Goal: Transaction & Acquisition: Book appointment/travel/reservation

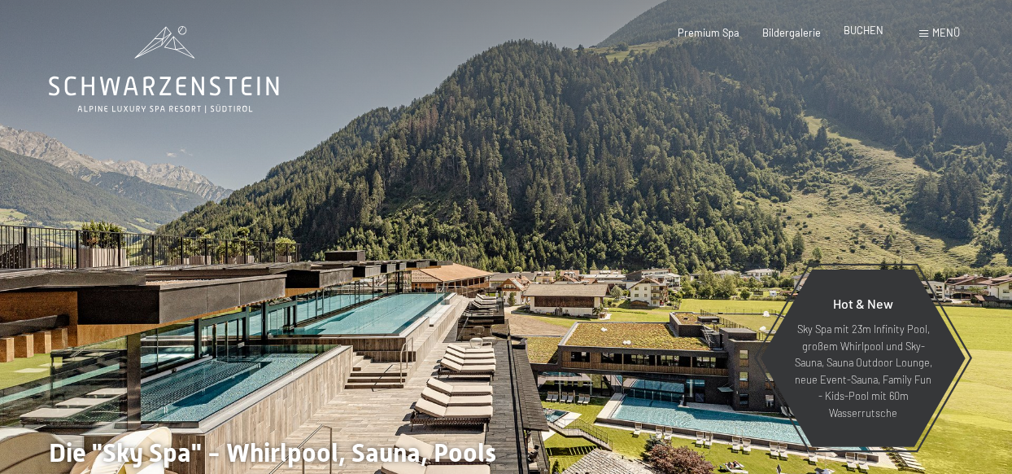
click at [865, 32] on span "BUCHEN" at bounding box center [864, 30] width 40 height 13
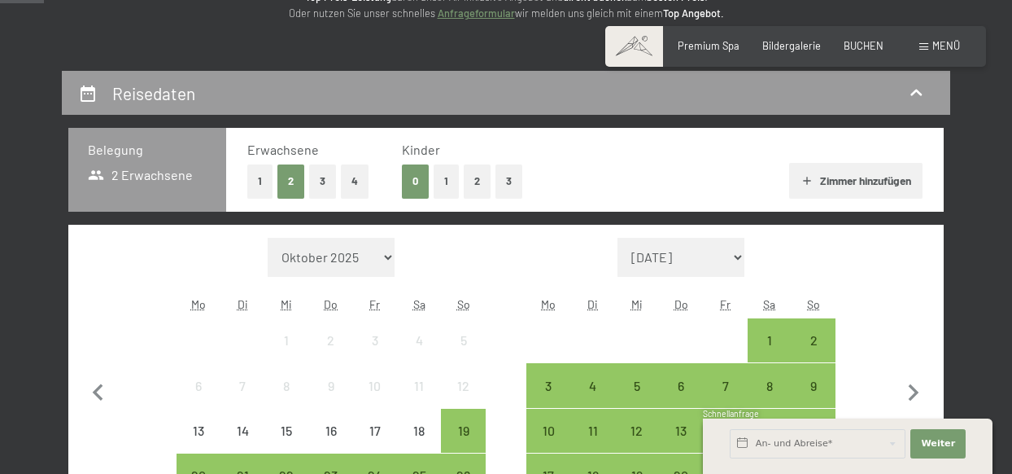
scroll to position [244, 0]
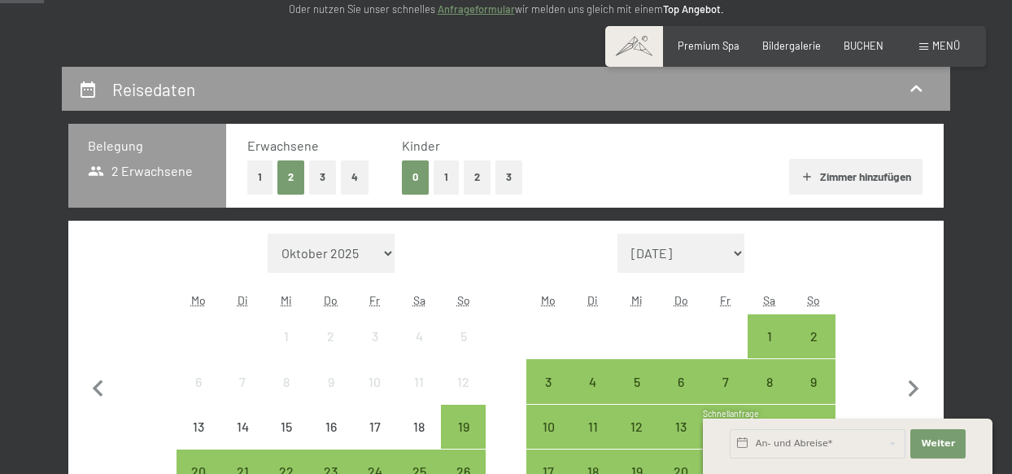
click at [317, 172] on button "3" at bounding box center [322, 176] width 27 height 33
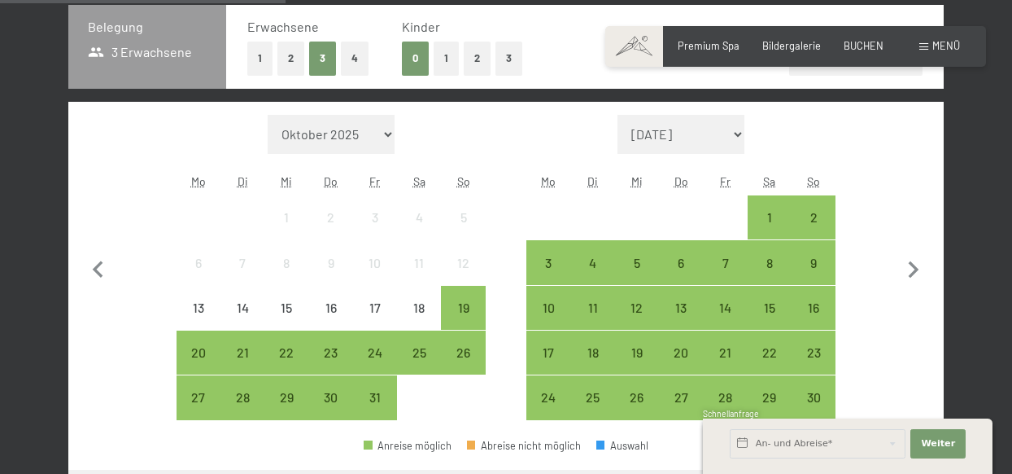
scroll to position [488, 0]
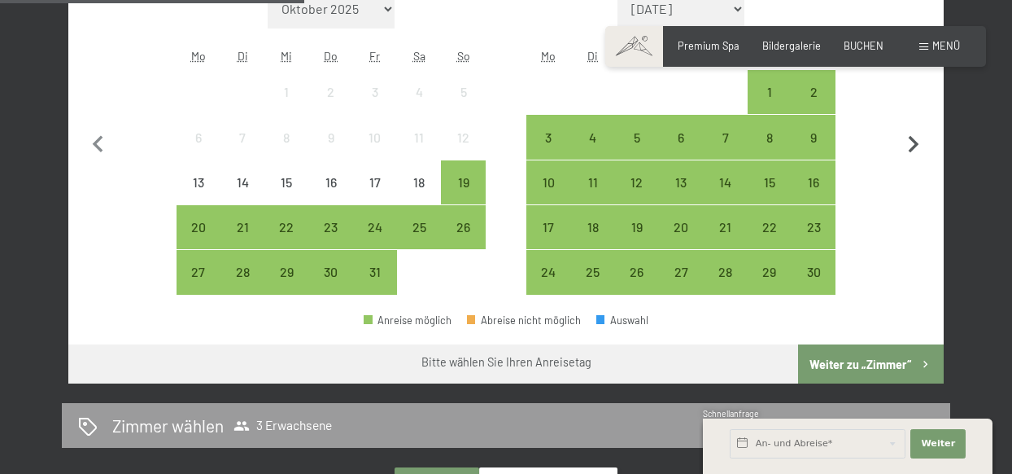
click at [907, 138] on icon "button" at bounding box center [914, 145] width 34 height 34
select select "[DATE]"
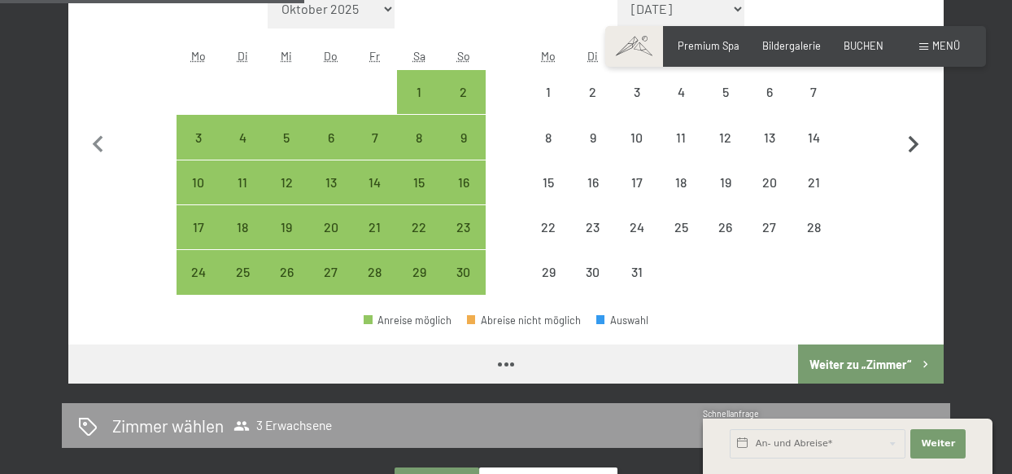
select select "[DATE]"
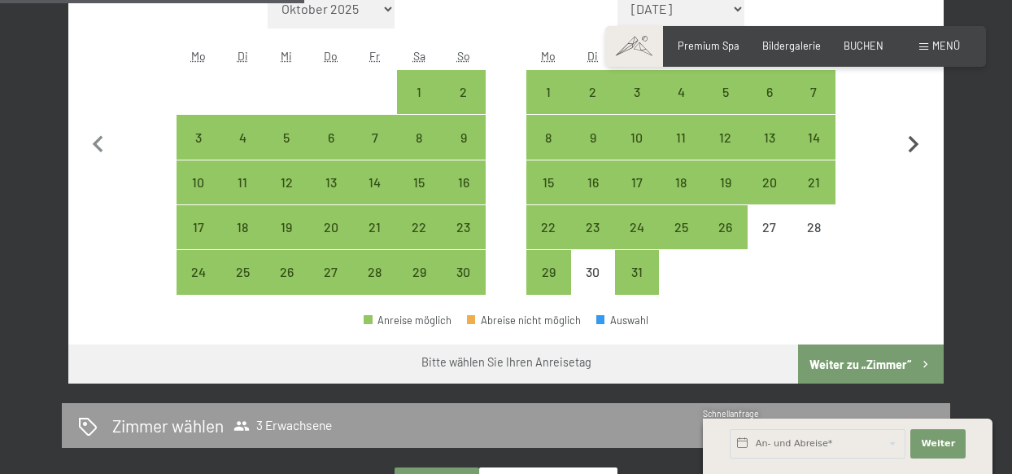
click at [914, 139] on icon "button" at bounding box center [914, 144] width 11 height 17
select select "[DATE]"
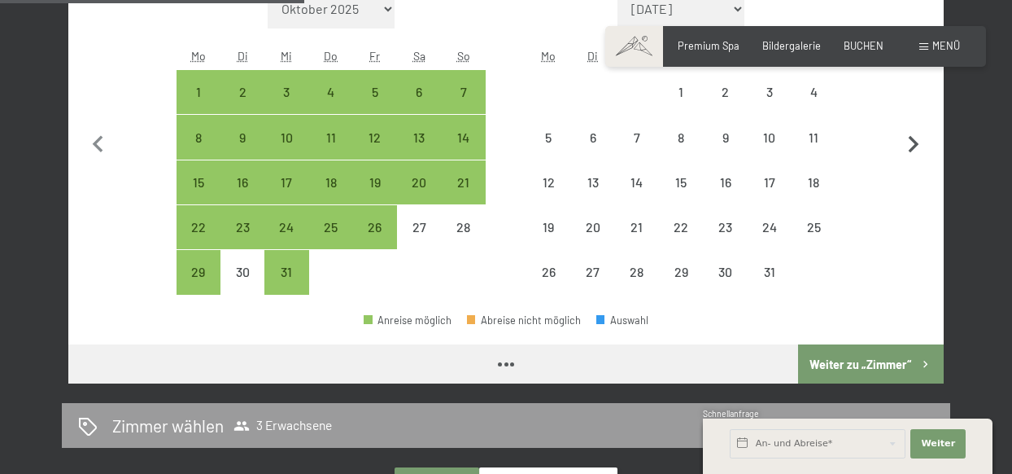
select select "[DATE]"
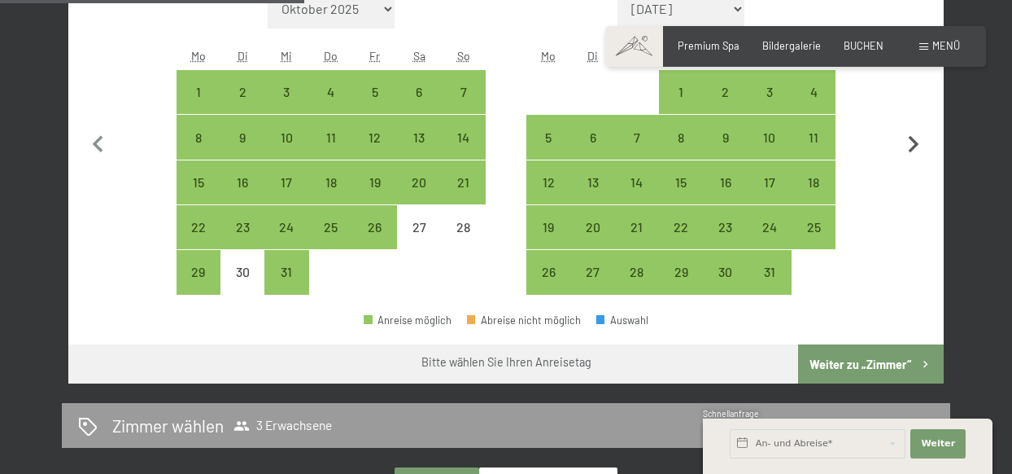
click at [914, 139] on icon "button" at bounding box center [914, 144] width 11 height 17
select select "[DATE]"
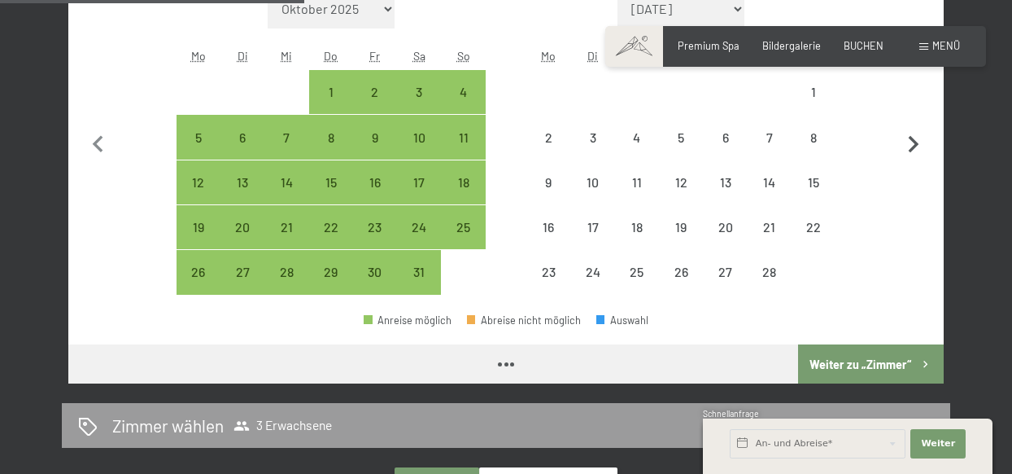
select select "[DATE]"
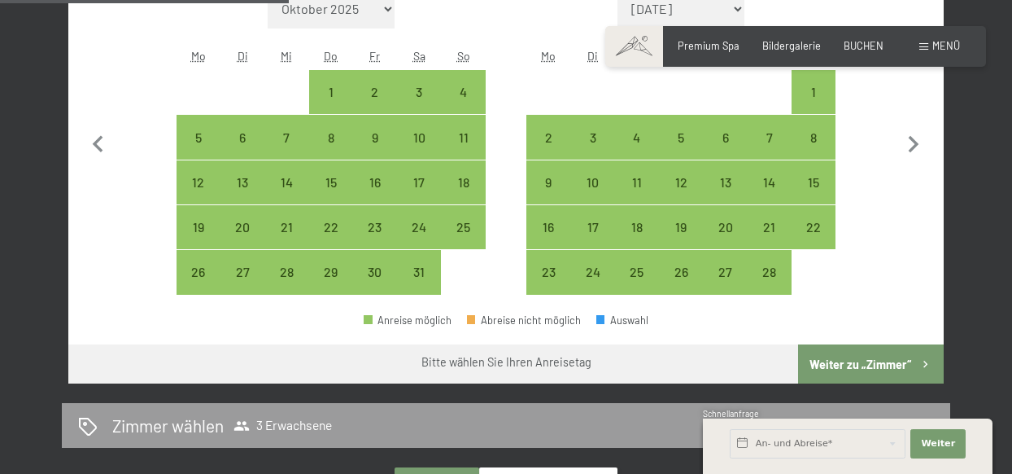
scroll to position [326, 0]
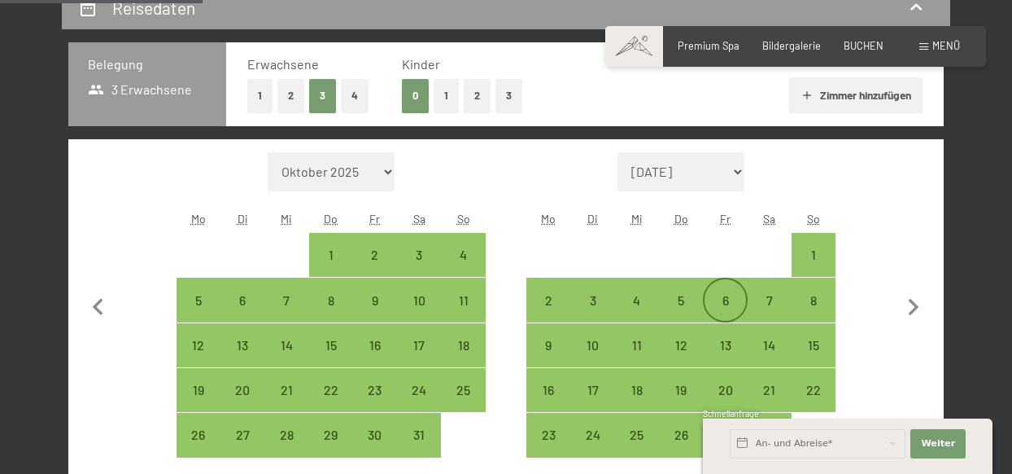
click at [722, 297] on div "6" at bounding box center [725, 314] width 41 height 41
select select "[DATE]"
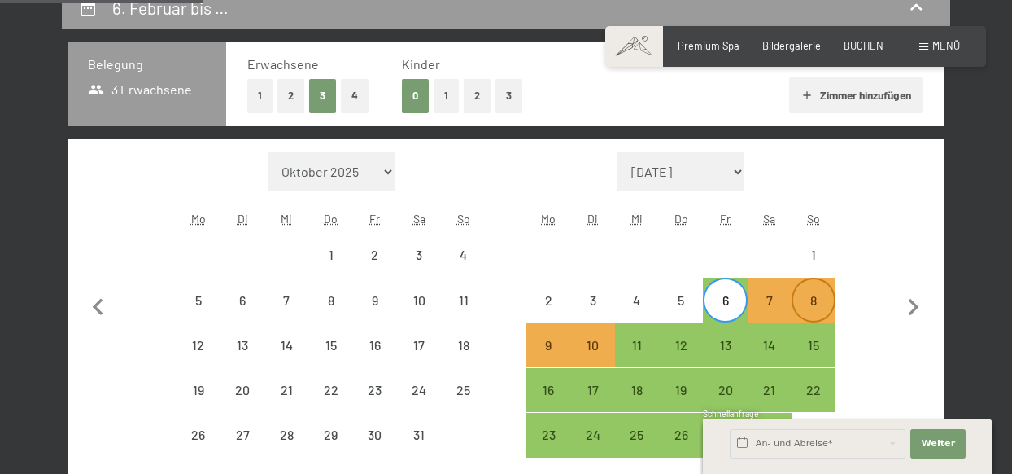
click at [818, 302] on div "8" at bounding box center [813, 314] width 41 height 41
select select "[DATE]"
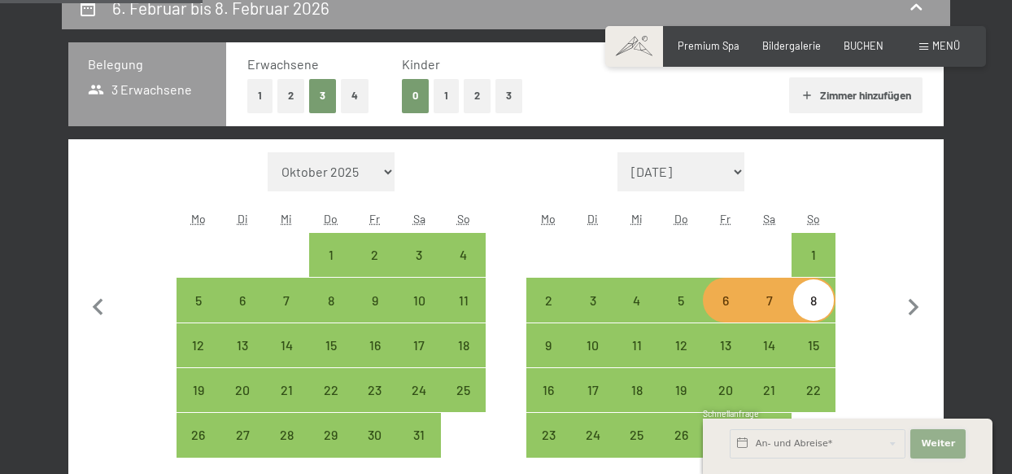
click at [950, 445] on span "Weiter" at bounding box center [938, 443] width 34 height 13
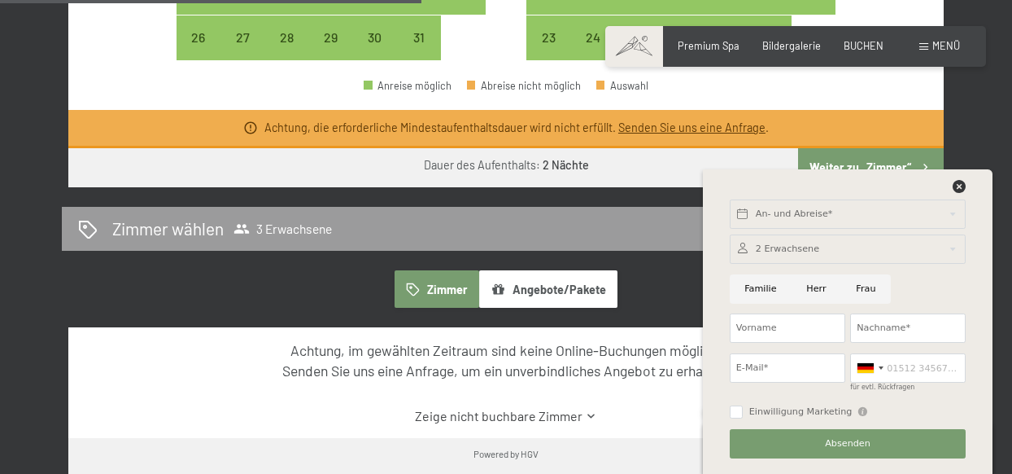
scroll to position [732, 0]
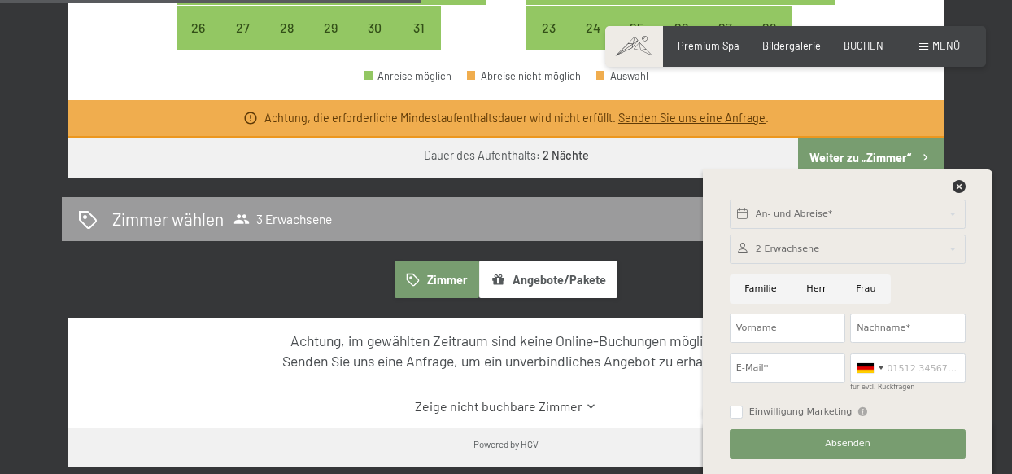
click at [756, 291] on input "Familie" at bounding box center [761, 288] width 62 height 29
radio input "true"
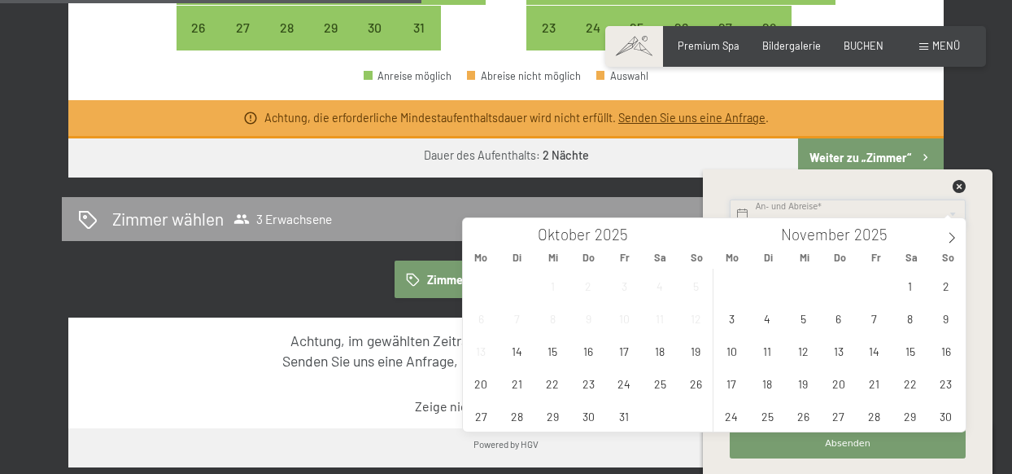
click at [775, 210] on input "text" at bounding box center [848, 213] width 236 height 29
click at [951, 238] on icon at bounding box center [951, 237] width 11 height 11
type input "2026"
click at [951, 238] on icon at bounding box center [951, 237] width 11 height 11
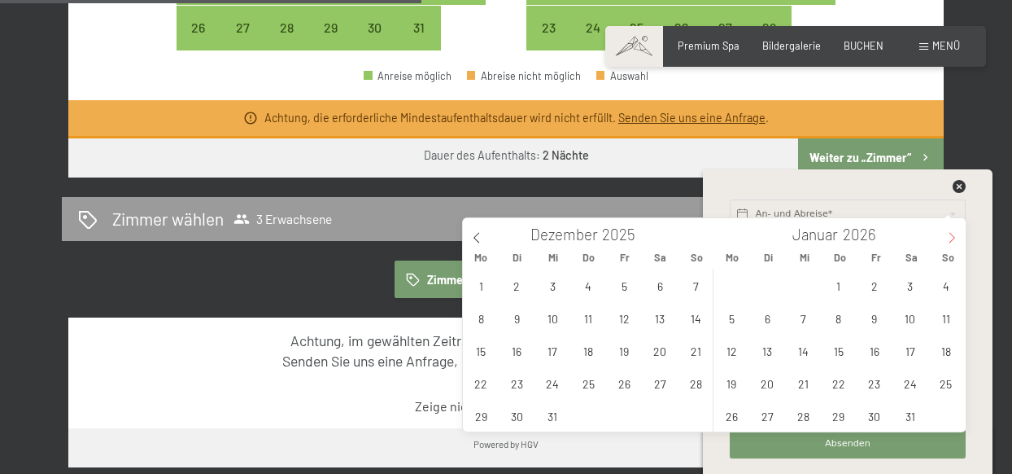
type input "2026"
click at [872, 326] on span "6" at bounding box center [875, 318] width 32 height 32
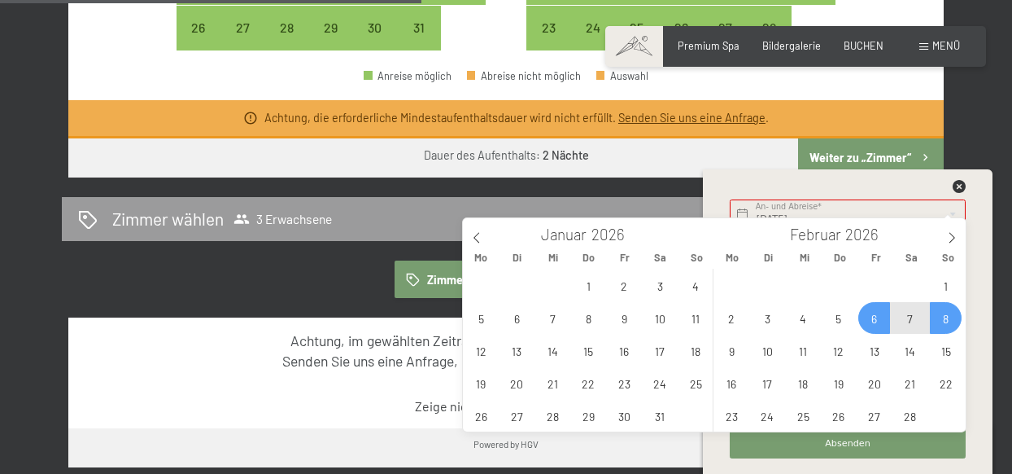
click at [942, 321] on span "8" at bounding box center [946, 318] width 32 height 32
type input "[DATE] - [DATE]"
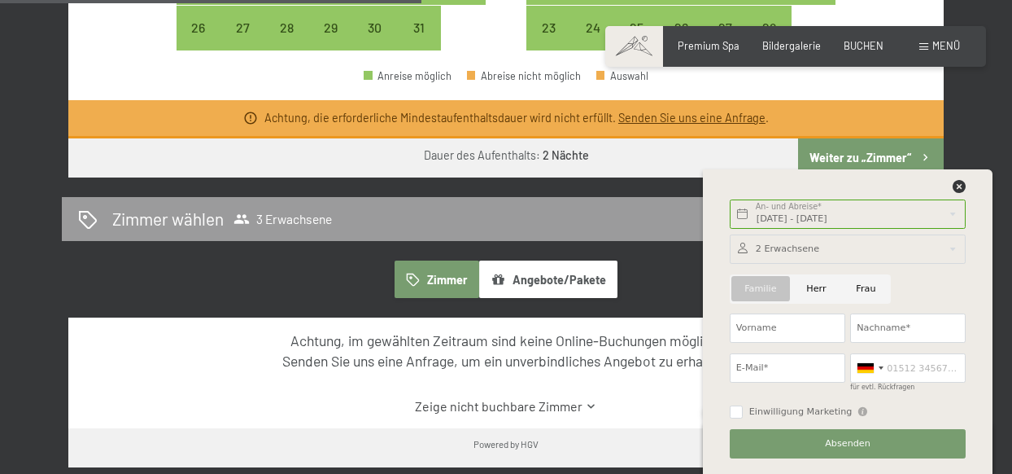
click at [853, 249] on div at bounding box center [848, 248] width 236 height 29
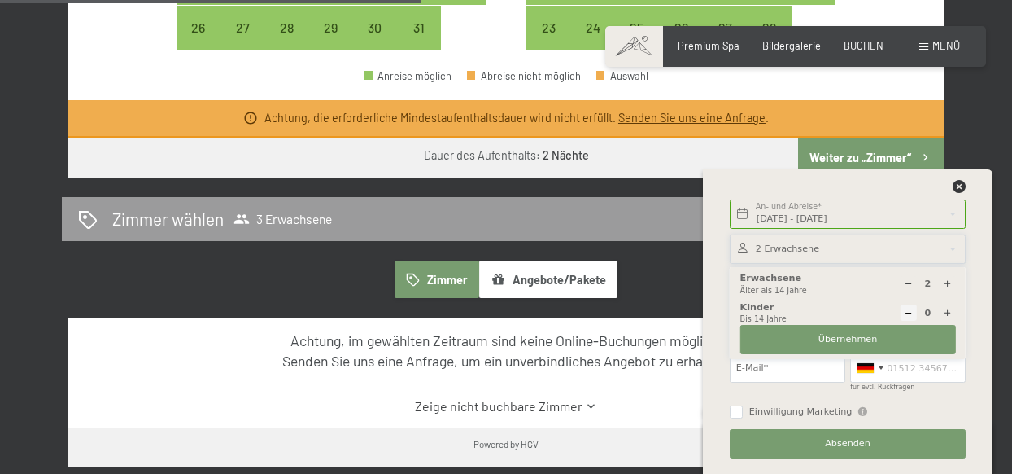
click at [948, 282] on icon at bounding box center [947, 283] width 9 height 9
type input "3"
click at [861, 338] on span "Übernehmen" at bounding box center [848, 339] width 59 height 13
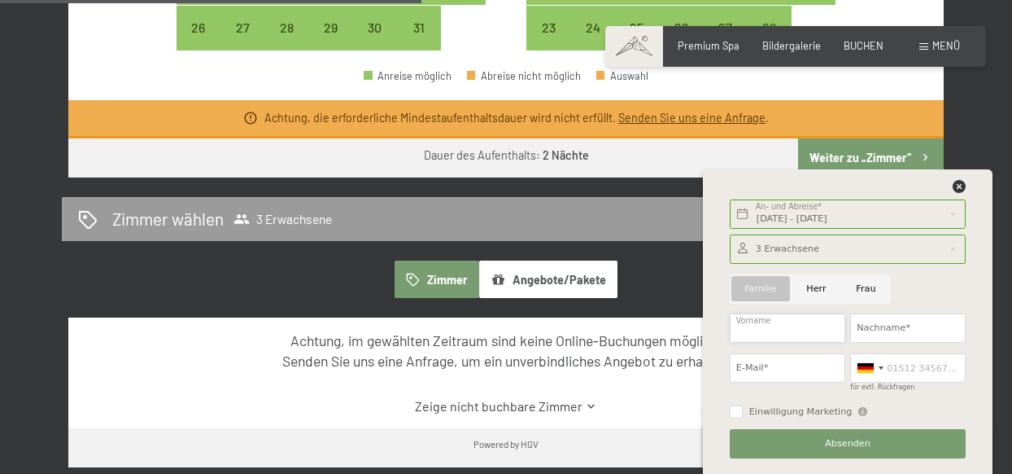
click at [803, 325] on input "Vorname" at bounding box center [788, 327] width 116 height 29
type input "[PERSON_NAME]"
type input "[EMAIL_ADDRESS][DOMAIN_NAME]"
type input "0491776112814"
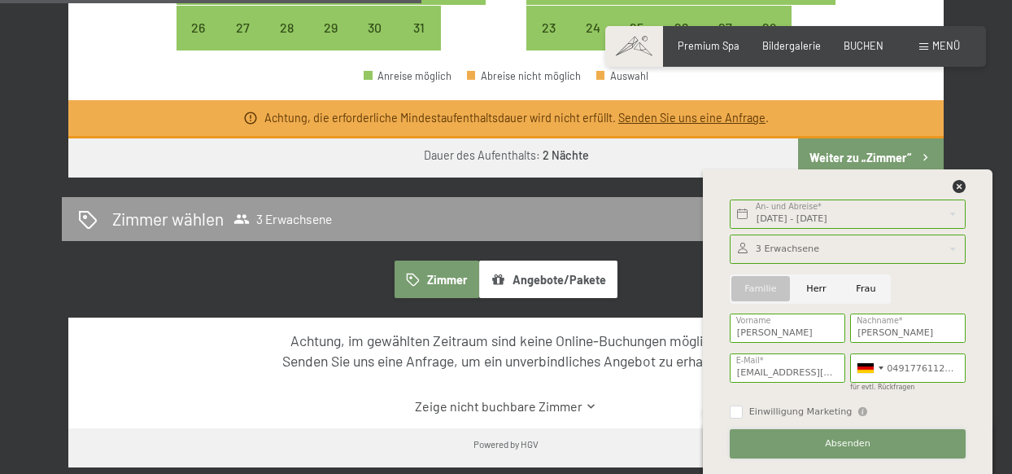
click at [839, 441] on span "Absenden" at bounding box center [848, 443] width 46 height 13
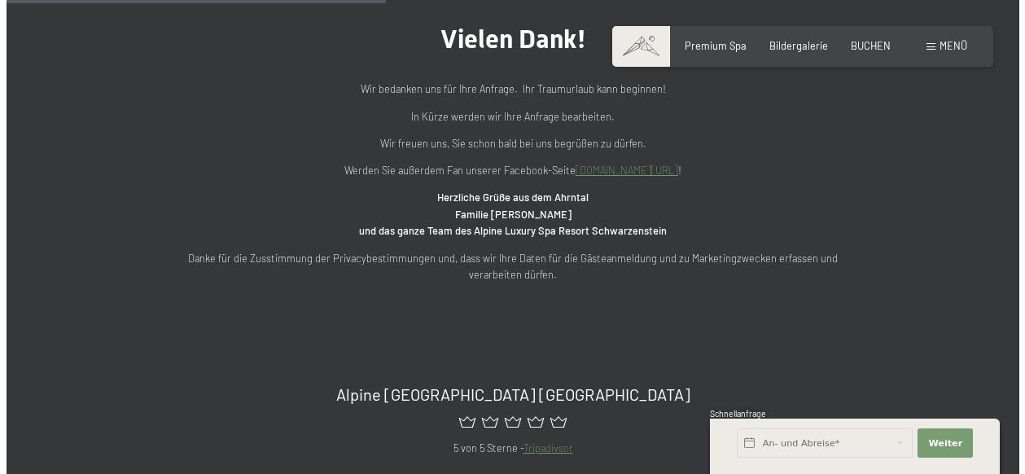
scroll to position [570, 0]
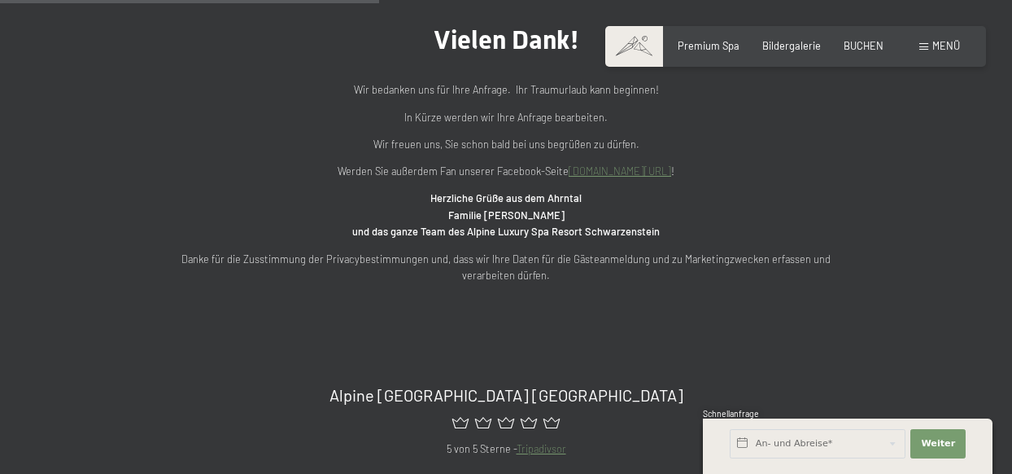
click at [941, 47] on span "Menü" at bounding box center [947, 45] width 28 height 13
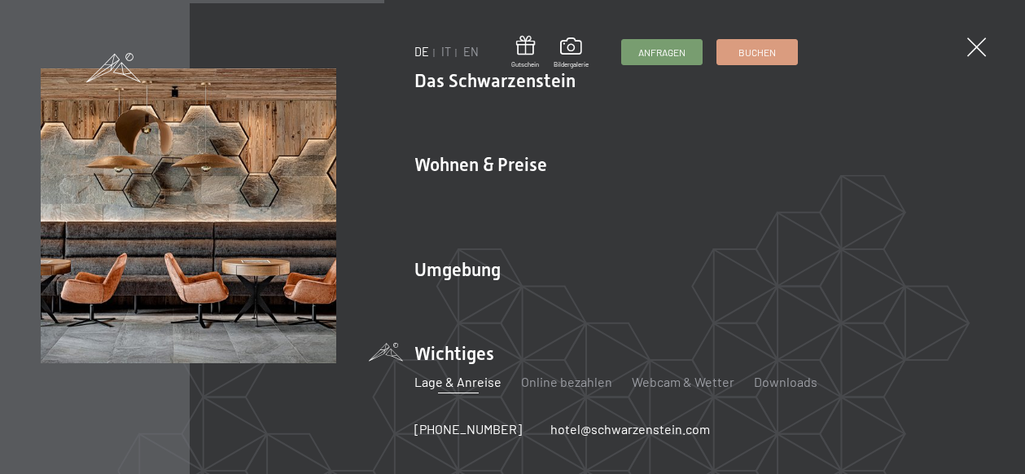
click at [421, 379] on link "Lage & Anreise" at bounding box center [457, 381] width 87 height 15
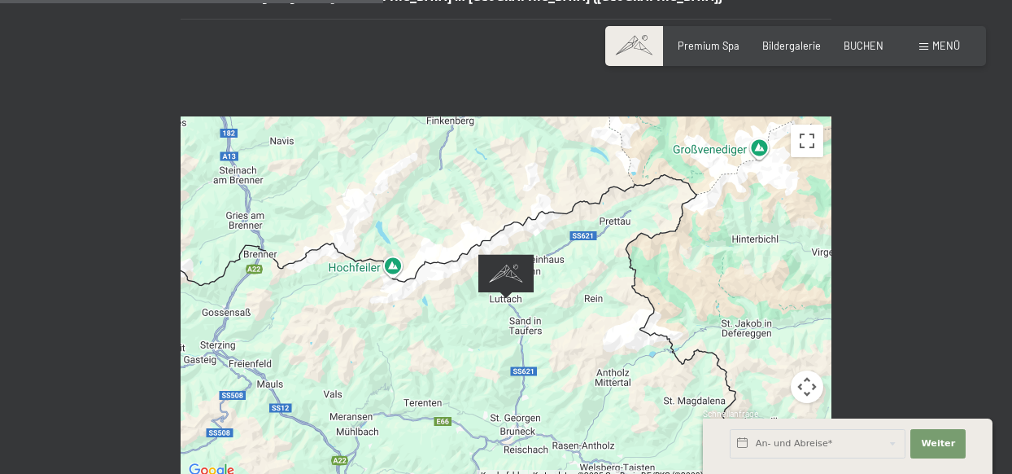
scroll to position [407, 0]
